Goal: Navigation & Orientation: Find specific page/section

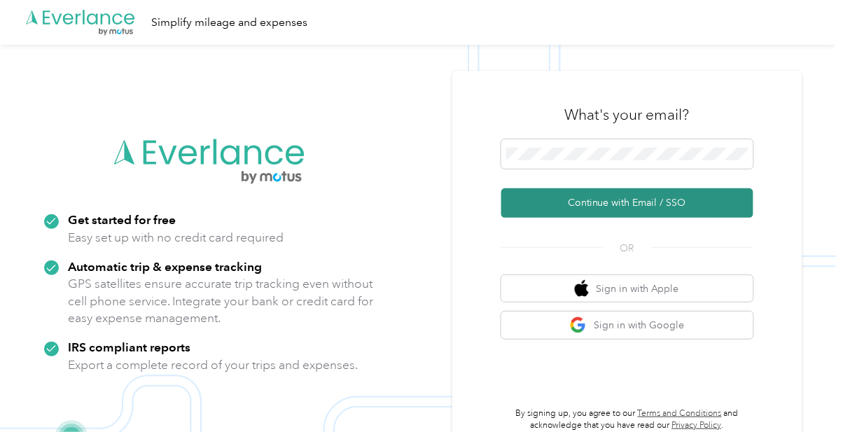
click at [619, 218] on button "Continue with Email / SSO" at bounding box center [627, 202] width 252 height 29
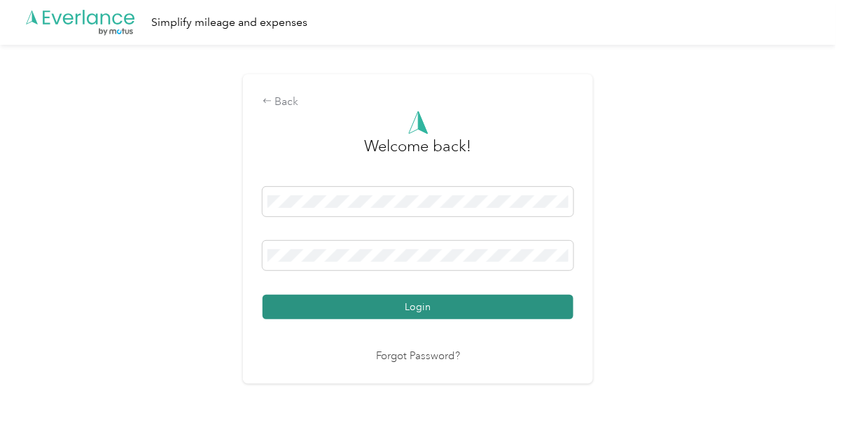
click at [444, 319] on button "Login" at bounding box center [418, 307] width 311 height 25
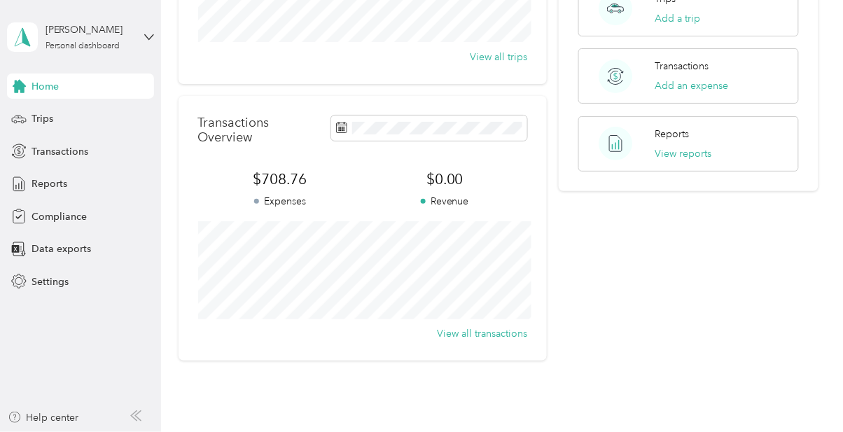
scroll to position [290, 0]
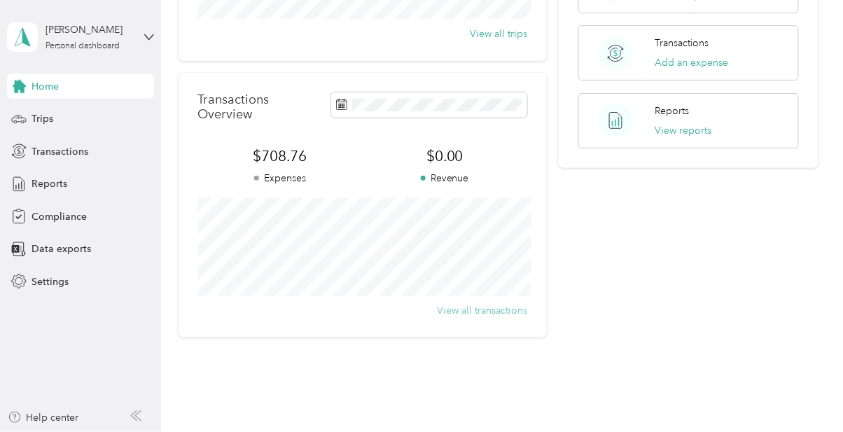
click at [496, 307] on button "View all transactions" at bounding box center [482, 310] width 90 height 15
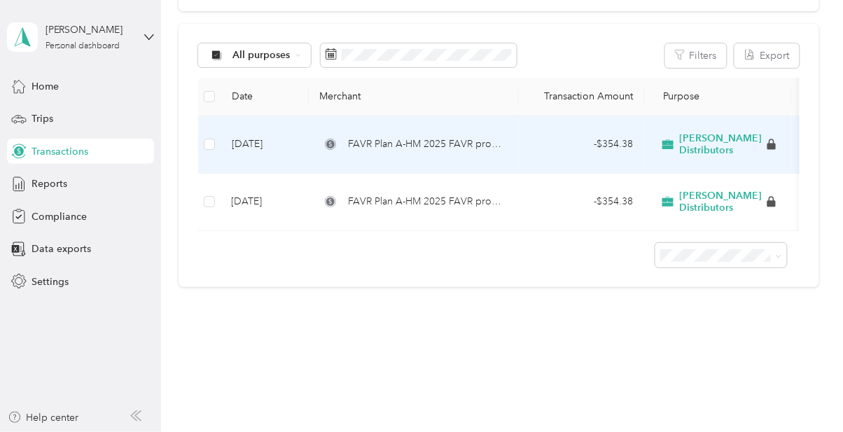
scroll to position [85, 0]
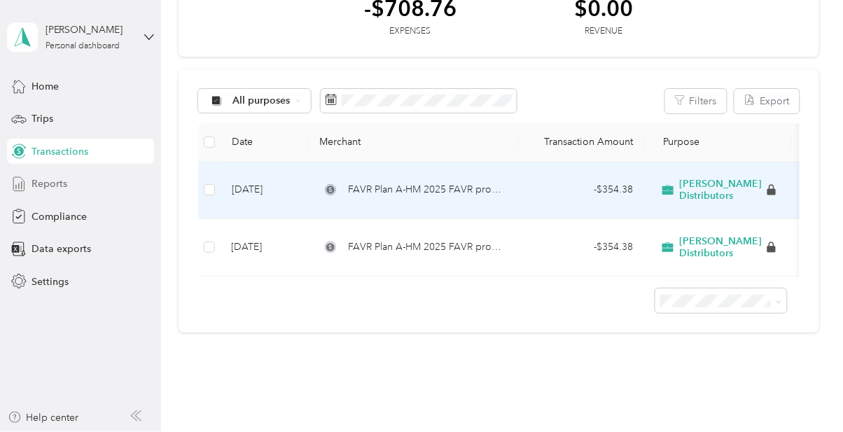
click at [53, 186] on span "Reports" at bounding box center [50, 183] width 36 height 15
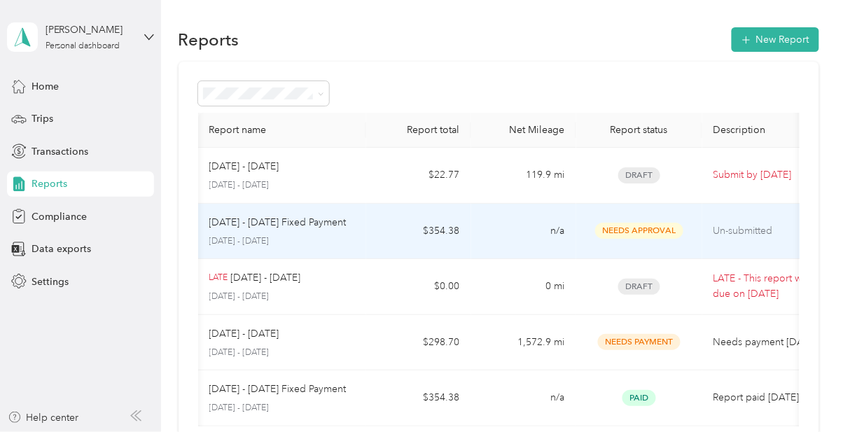
scroll to position [0, 4]
click at [68, 148] on span "Transactions" at bounding box center [60, 151] width 57 height 15
click at [69, 214] on span "Compliance" at bounding box center [59, 216] width 55 height 15
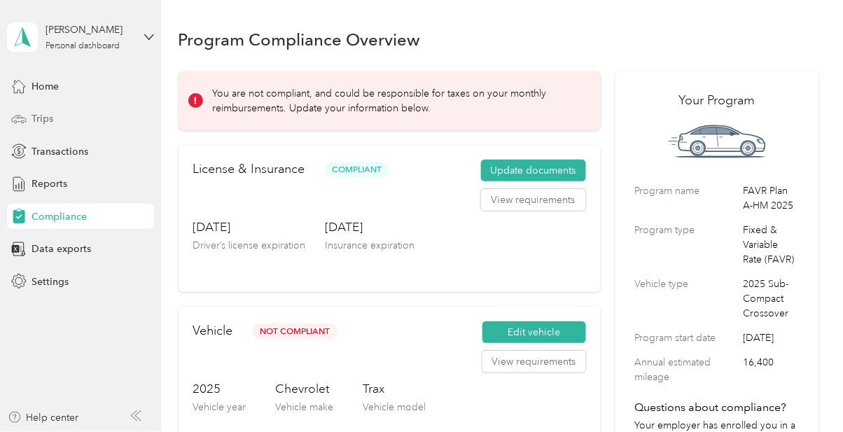
click at [47, 113] on span "Trips" at bounding box center [43, 118] width 22 height 15
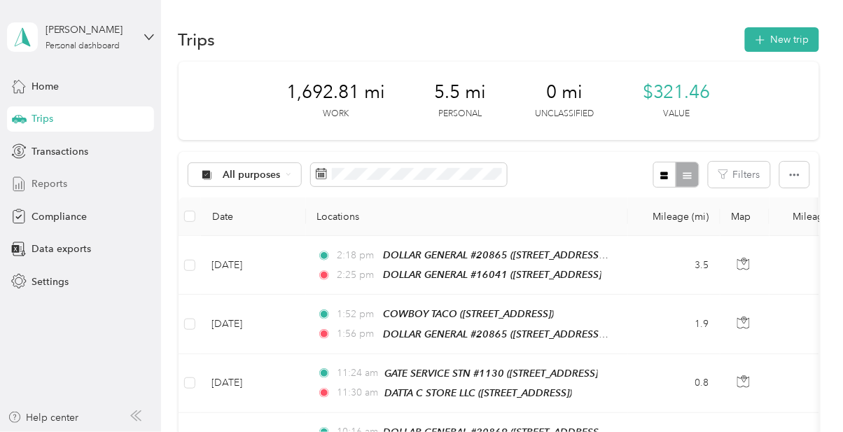
click at [54, 181] on span "Reports" at bounding box center [50, 183] width 36 height 15
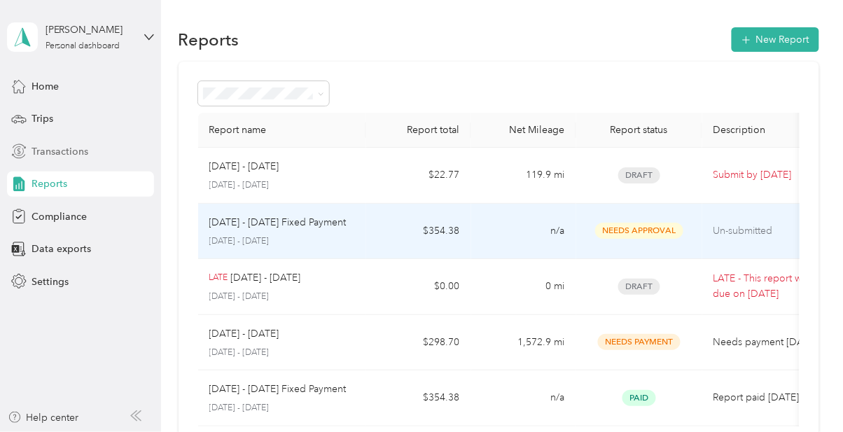
click at [67, 153] on span "Transactions" at bounding box center [60, 151] width 57 height 15
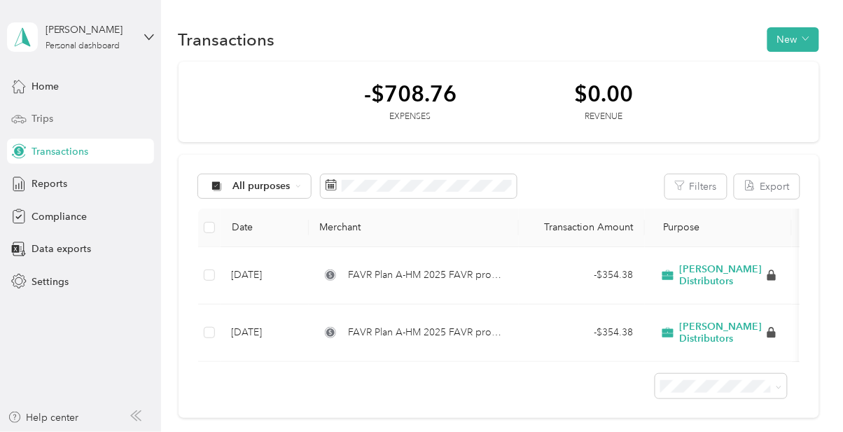
click at [46, 109] on div "Trips" at bounding box center [80, 118] width 147 height 25
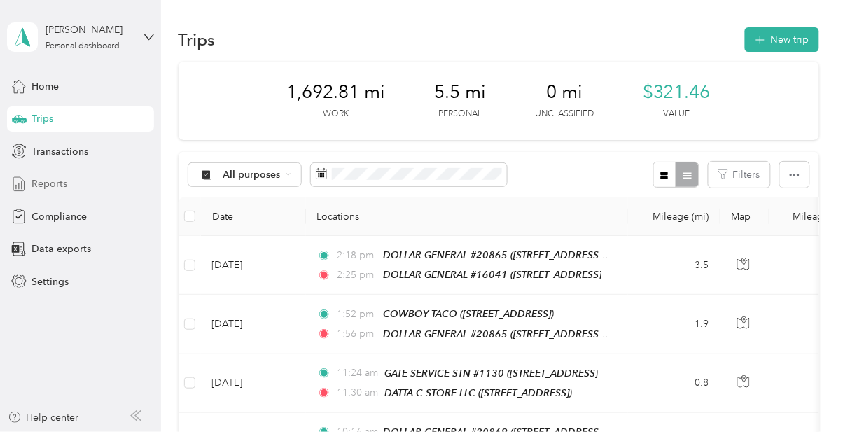
click at [50, 180] on span "Reports" at bounding box center [50, 183] width 36 height 15
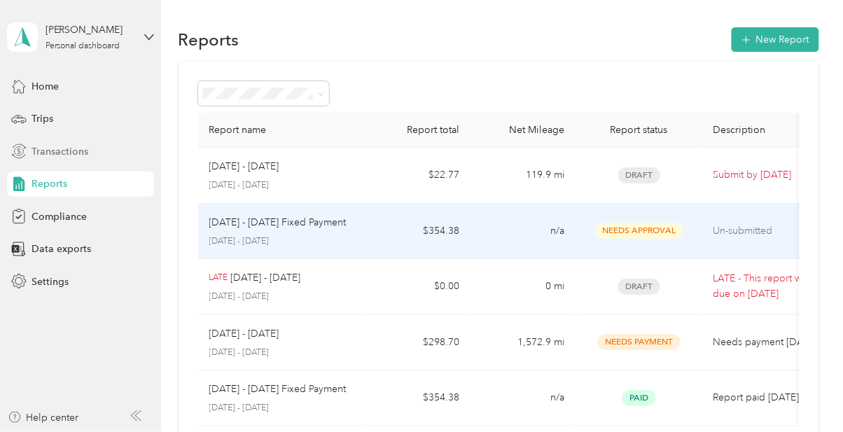
click at [70, 147] on span "Transactions" at bounding box center [60, 151] width 57 height 15
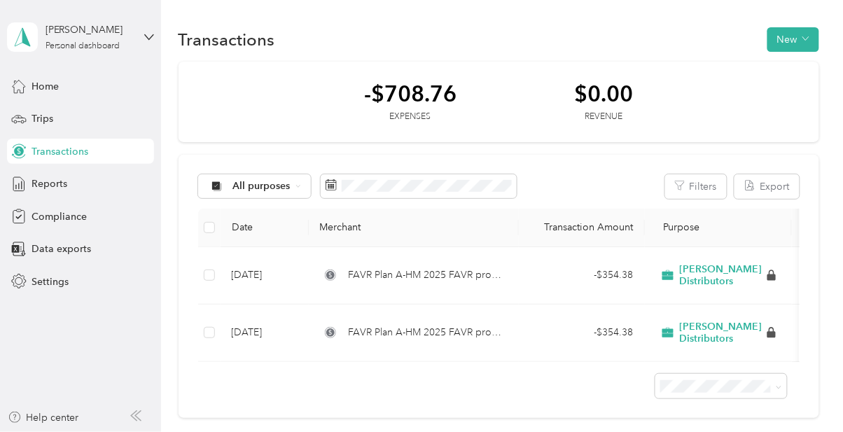
click at [46, 103] on div "Home Trips Transactions Reports Compliance Data exports Settings" at bounding box center [80, 184] width 147 height 221
click at [42, 119] on span "Trips" at bounding box center [43, 118] width 22 height 15
click at [50, 190] on span "Reports" at bounding box center [50, 183] width 36 height 15
